Goal: Task Accomplishment & Management: Use online tool/utility

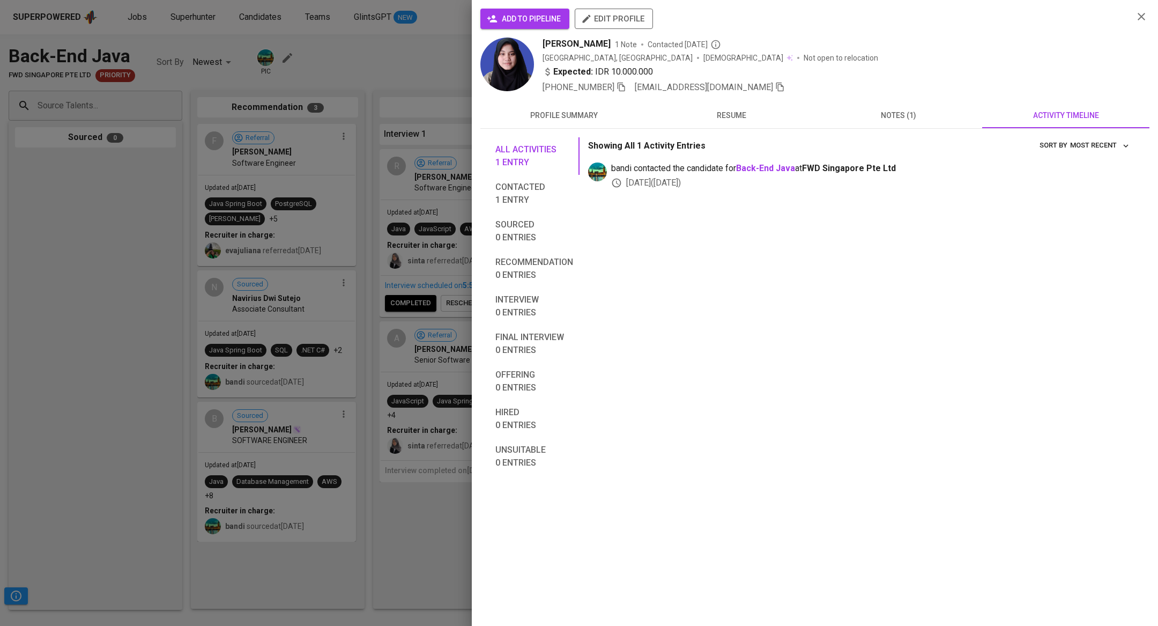
click at [147, 142] on div at bounding box center [579, 313] width 1158 height 626
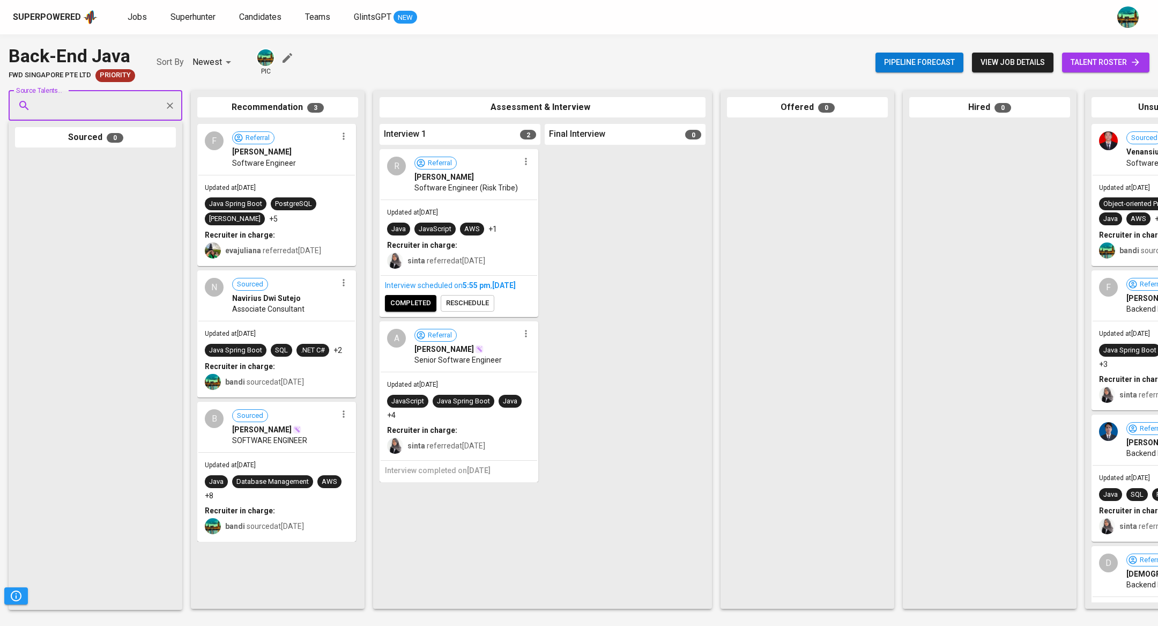
click at [134, 104] on input "Source Talents..." at bounding box center [91, 105] width 113 height 20
paste input "arietriyanti01@gmail.com"
type input "arietriyanti01@gmail.com"
click at [123, 136] on li "A arie triyanti senior java developer arietriyanti01@gmail.com" at bounding box center [96, 146] width 174 height 39
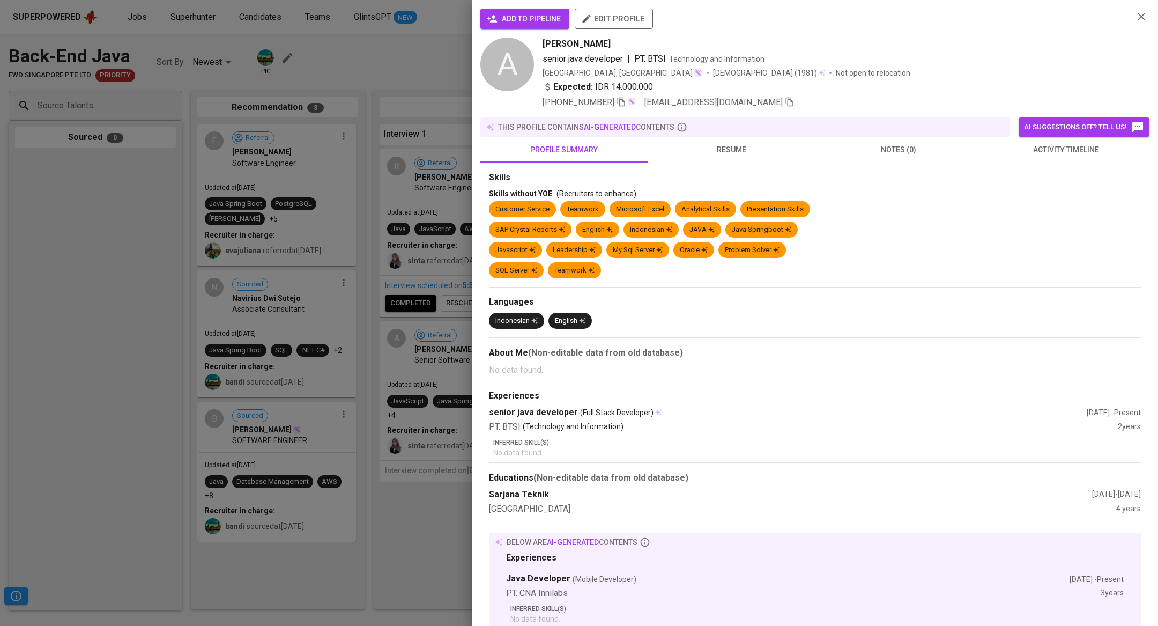
click at [1068, 152] on span "activity timeline" at bounding box center [1066, 149] width 154 height 13
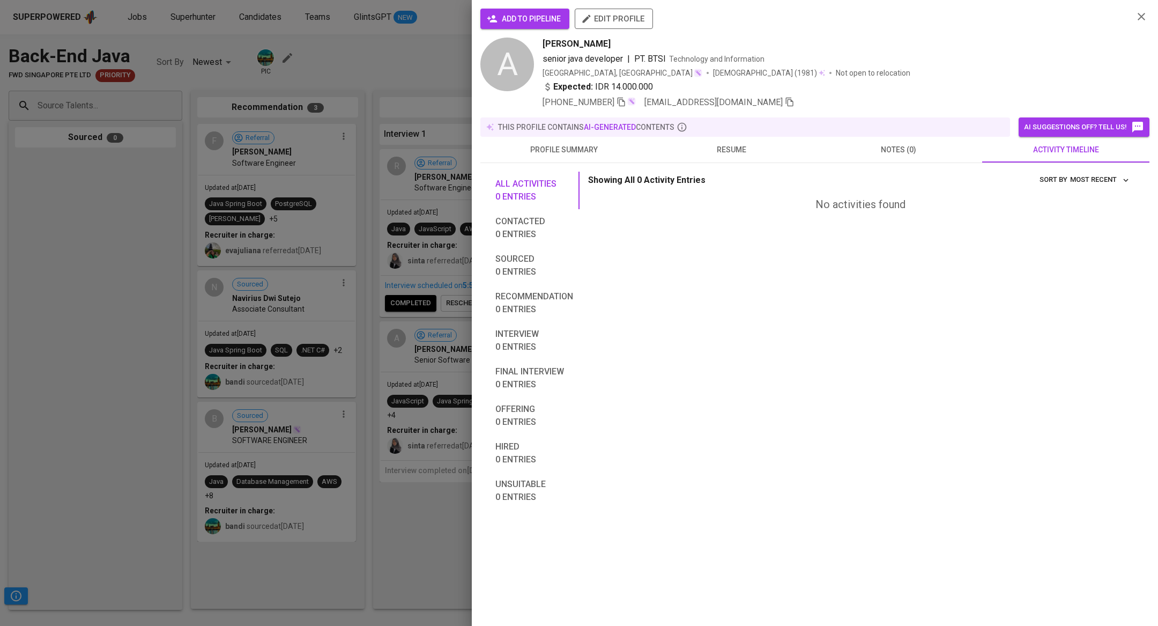
click at [894, 145] on span "notes (0)" at bounding box center [898, 149] width 154 height 13
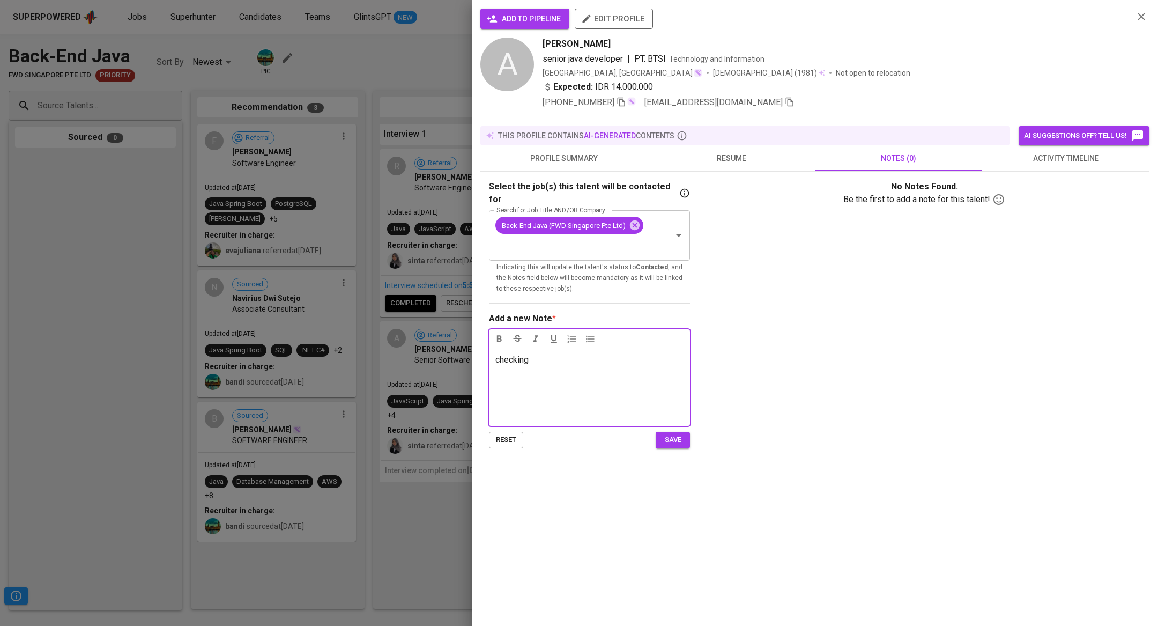
click at [670, 434] on span "save" at bounding box center [673, 440] width 24 height 12
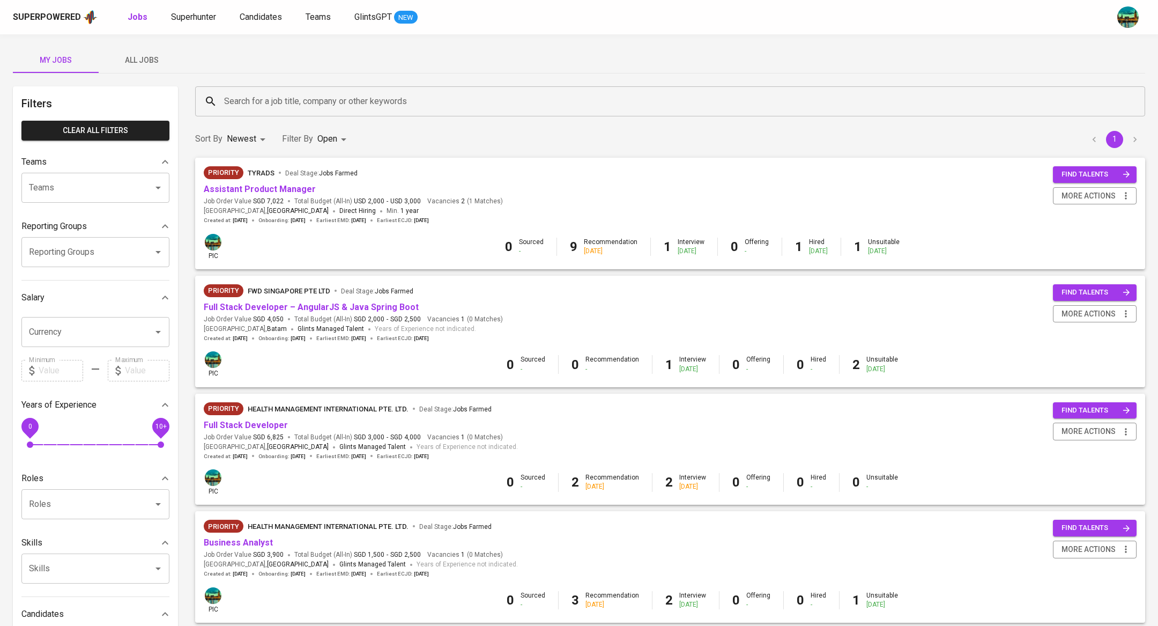
click at [144, 58] on span "All Jobs" at bounding box center [141, 60] width 73 height 13
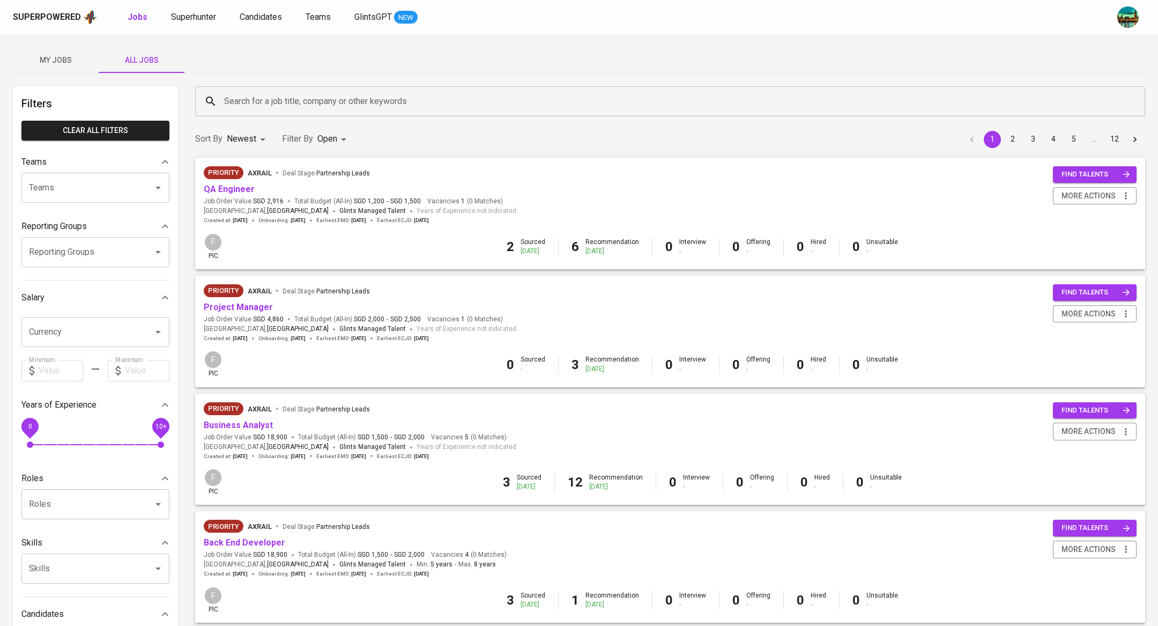
click at [99, 248] on input "Reporting Groups" at bounding box center [80, 252] width 108 height 20
click at [105, 284] on li "[TEAM] BT Team Babeh - Bandi" at bounding box center [95, 282] width 148 height 19
type input "babe"
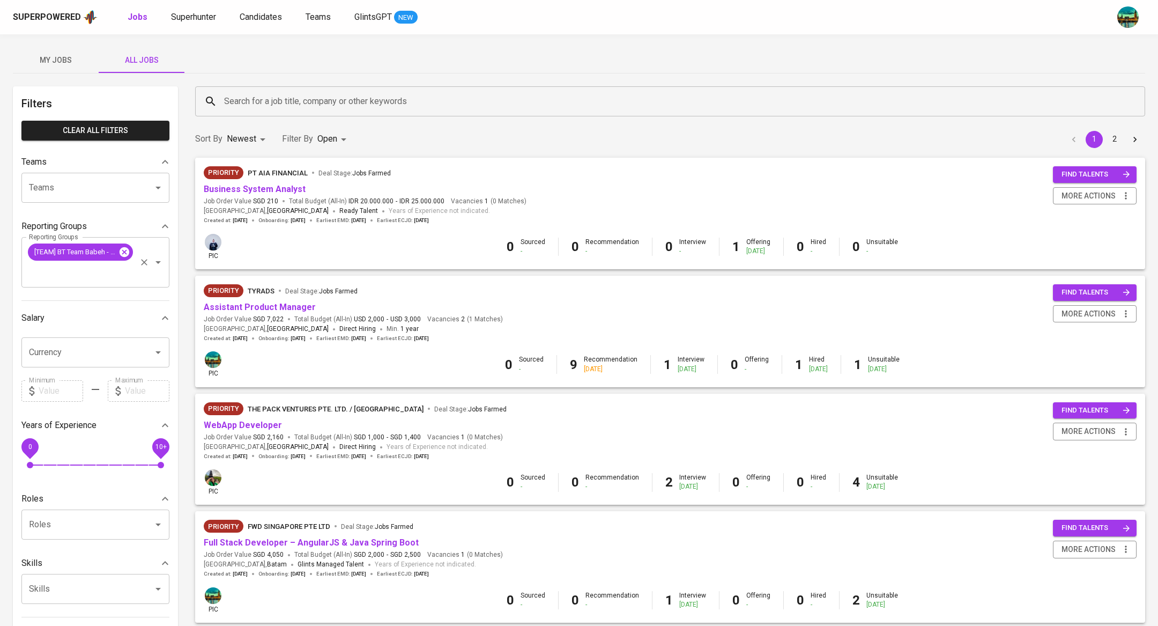
click at [126, 248] on icon at bounding box center [125, 252] width 10 height 10
click at [124, 262] on input "Reporting Groups" at bounding box center [80, 272] width 108 height 20
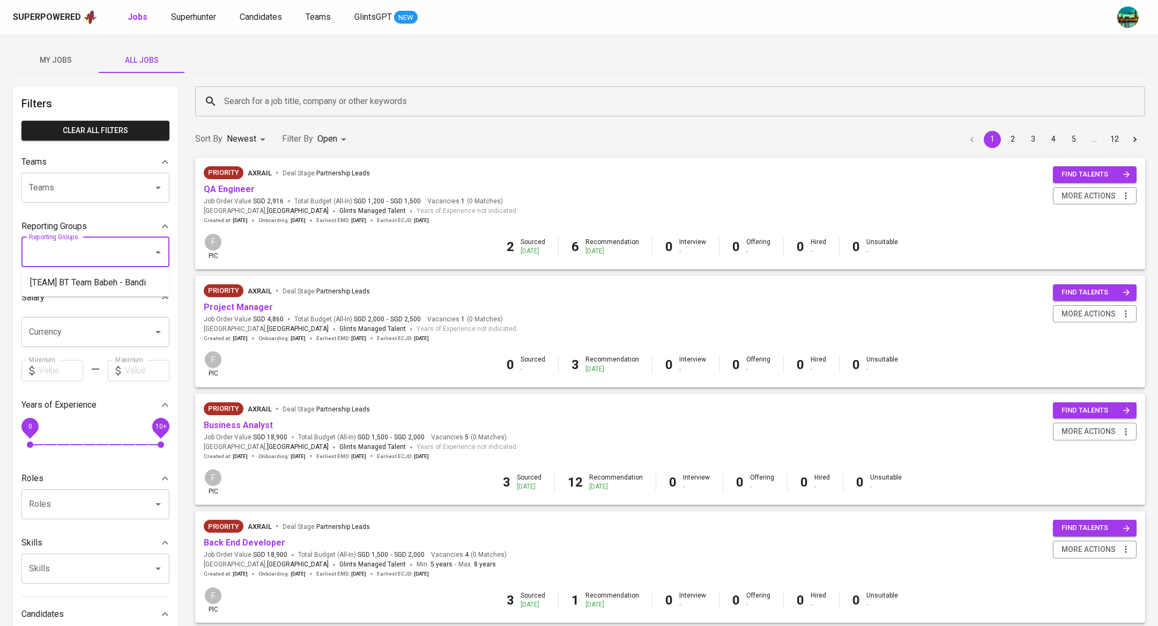
click at [109, 176] on div "Teams" at bounding box center [95, 188] width 148 height 30
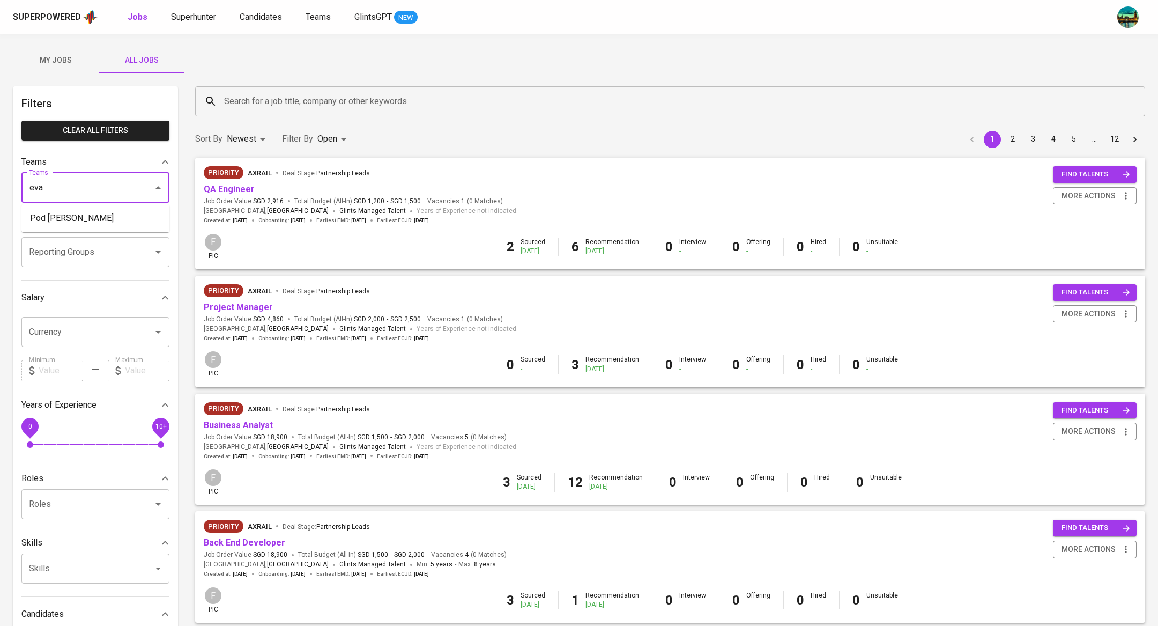
click at [110, 219] on li "Pod [PERSON_NAME]" at bounding box center [95, 218] width 148 height 19
type input "eva"
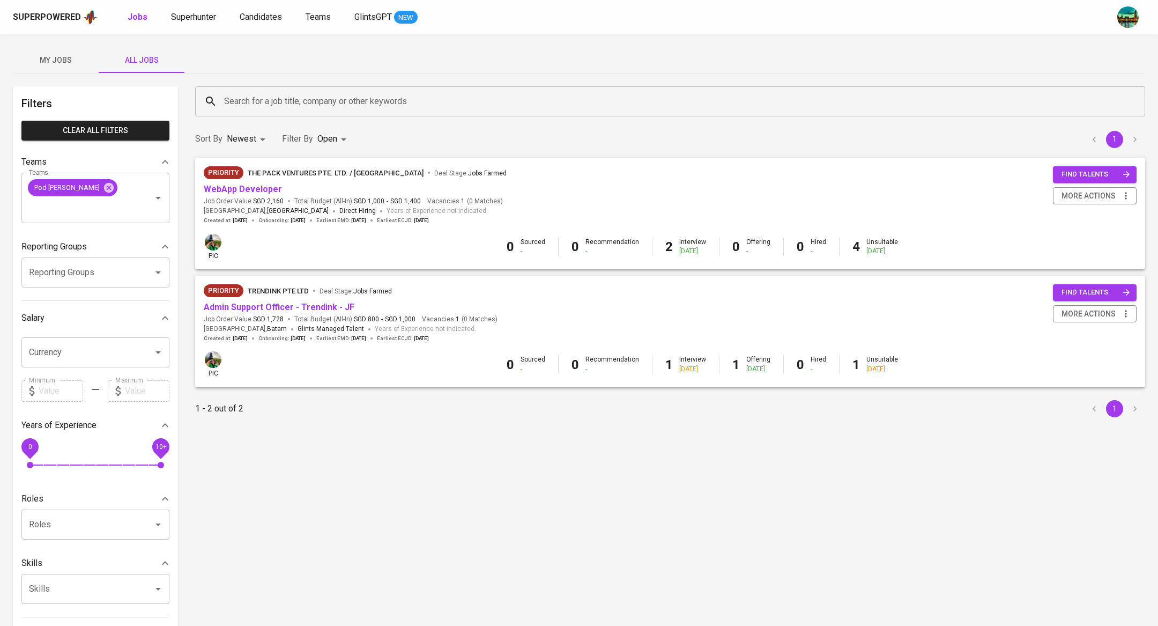
click at [58, 56] on span "My Jobs" at bounding box center [55, 60] width 73 height 13
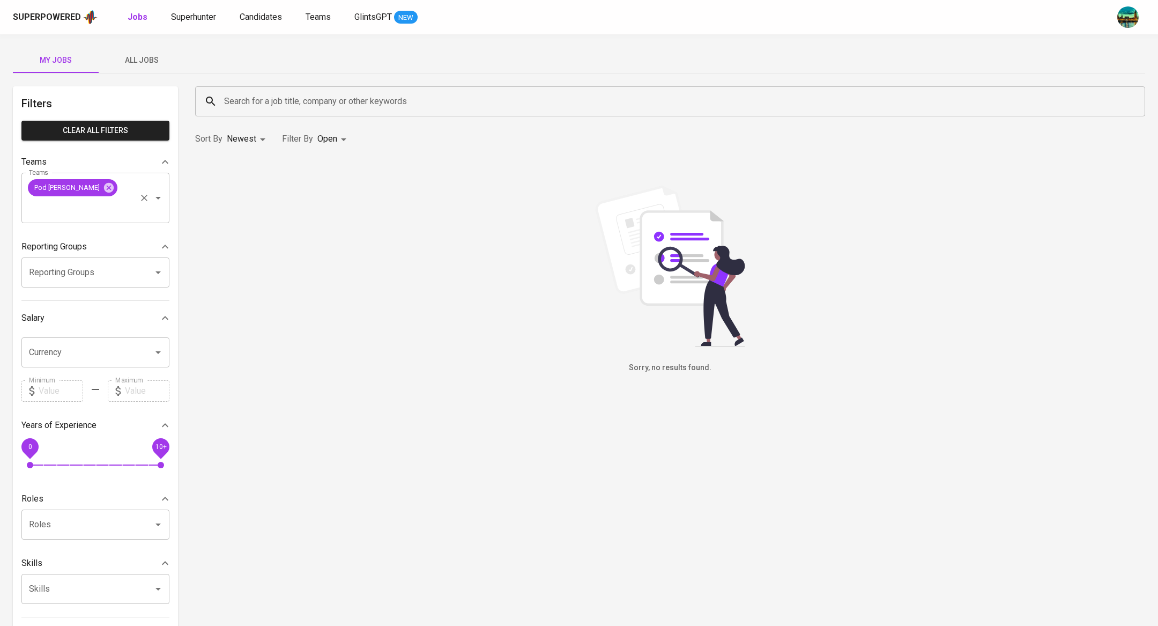
click at [75, 187] on div "Pod [PERSON_NAME]" at bounding box center [73, 187] width 90 height 17
click at [104, 186] on icon at bounding box center [109, 187] width 10 height 10
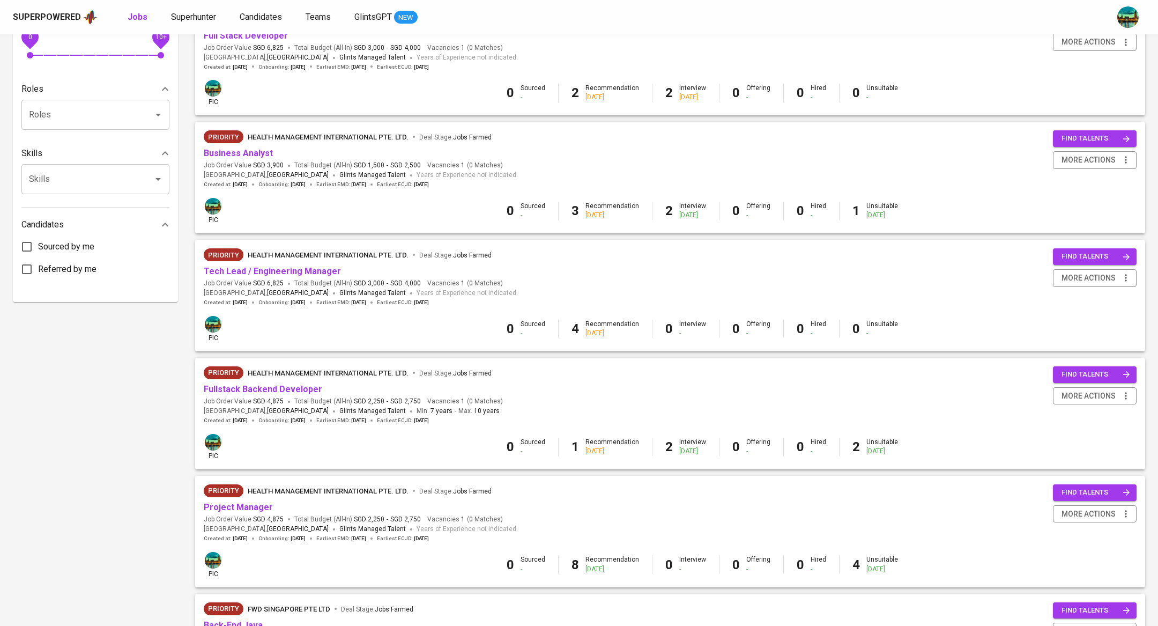
scroll to position [390, 0]
click at [257, 508] on link "Project Manager" at bounding box center [238, 506] width 69 height 10
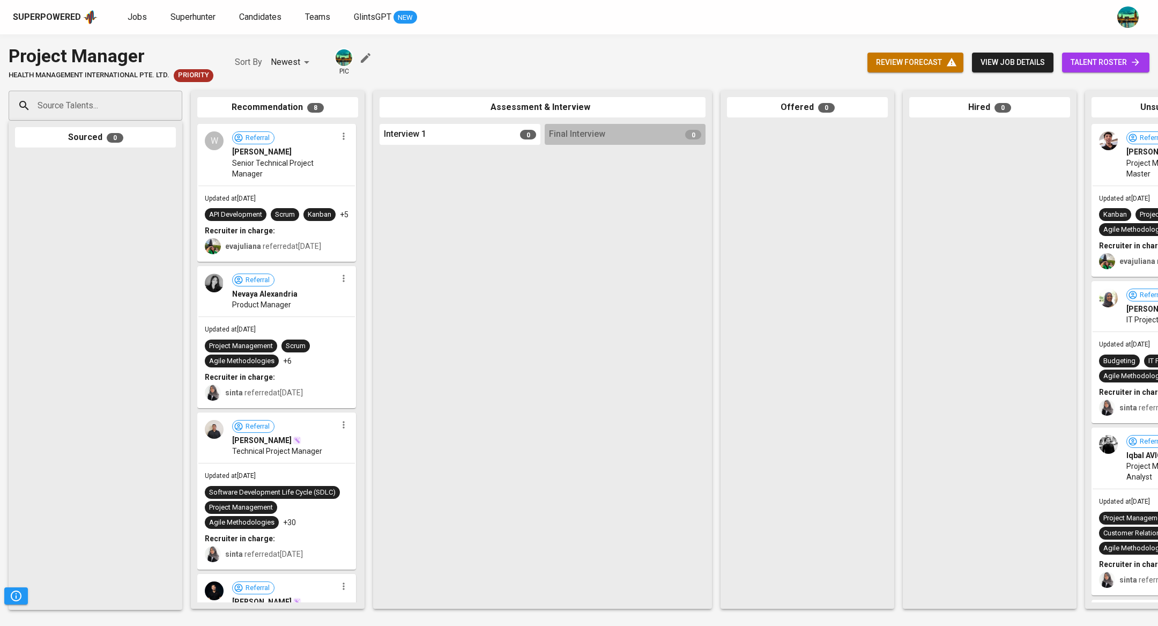
click at [1105, 69] on link "talent roster" at bounding box center [1105, 63] width 87 height 20
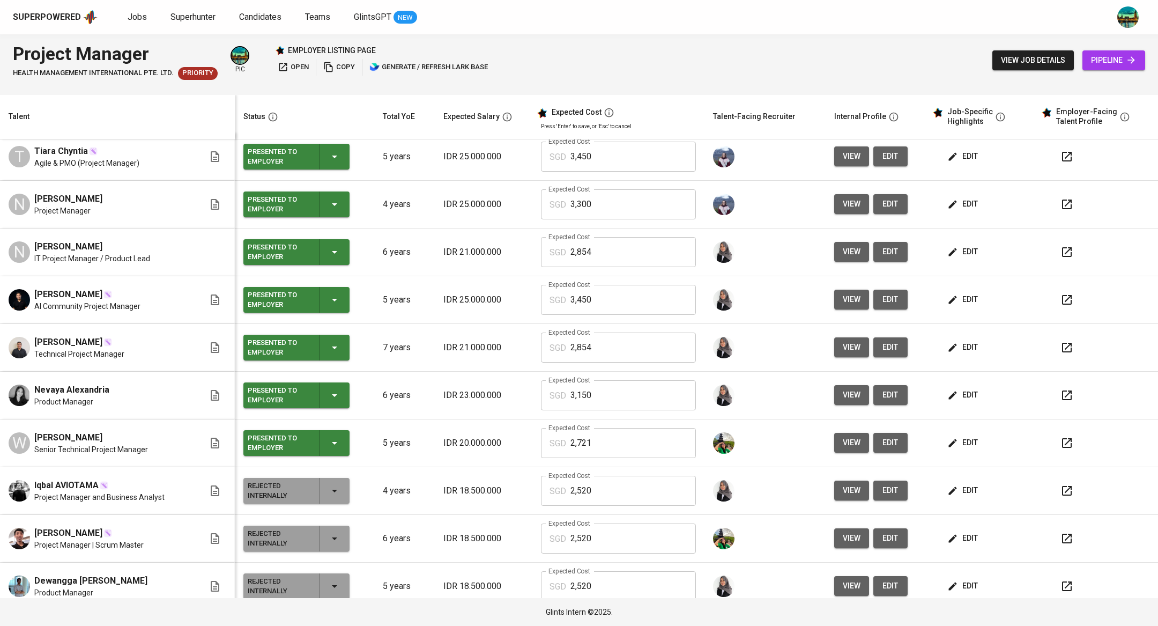
scroll to position [5, 0]
